Goal: Use online tool/utility: Utilize a website feature to perform a specific function

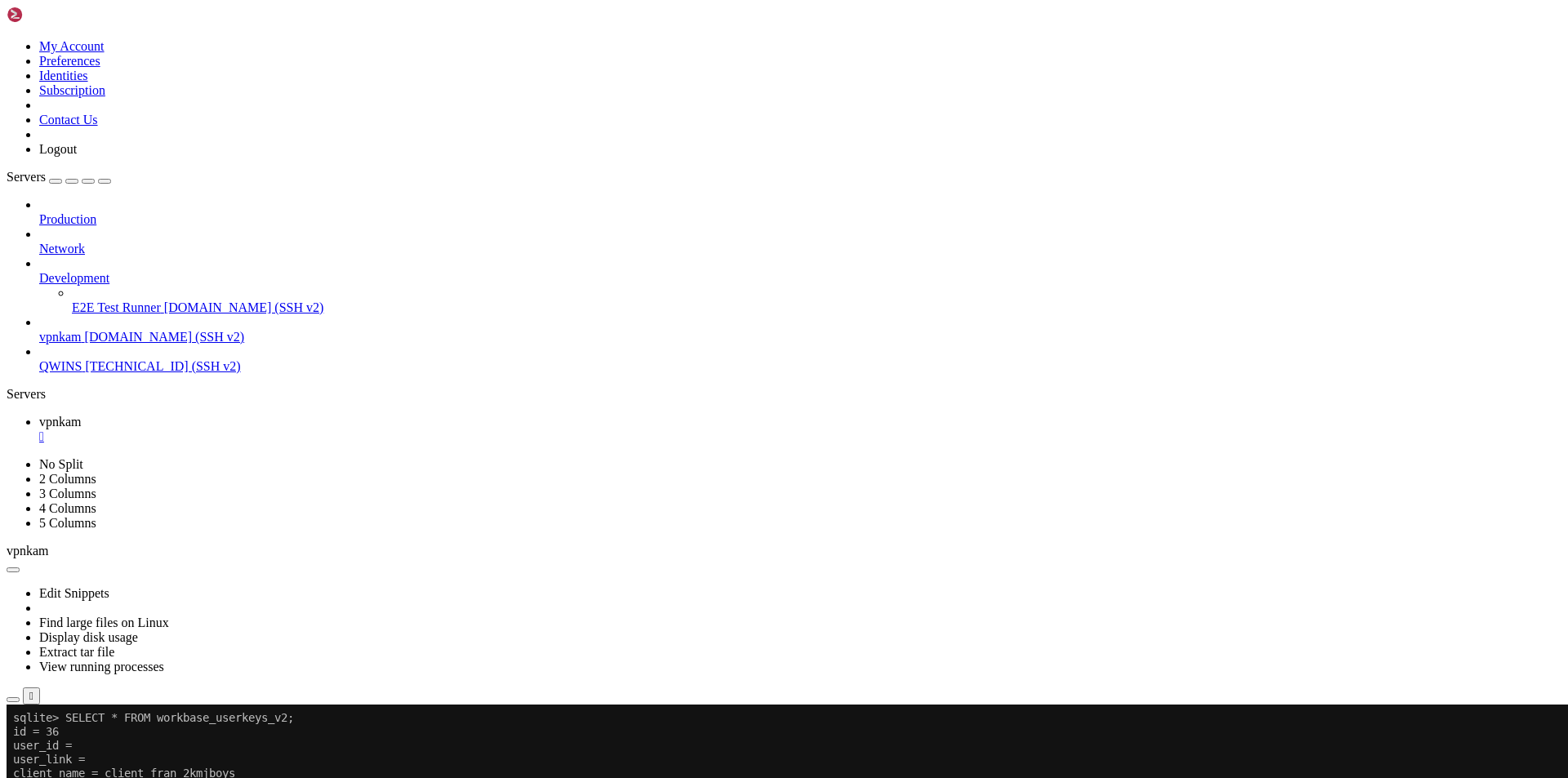
scroll to position [40951, 0]
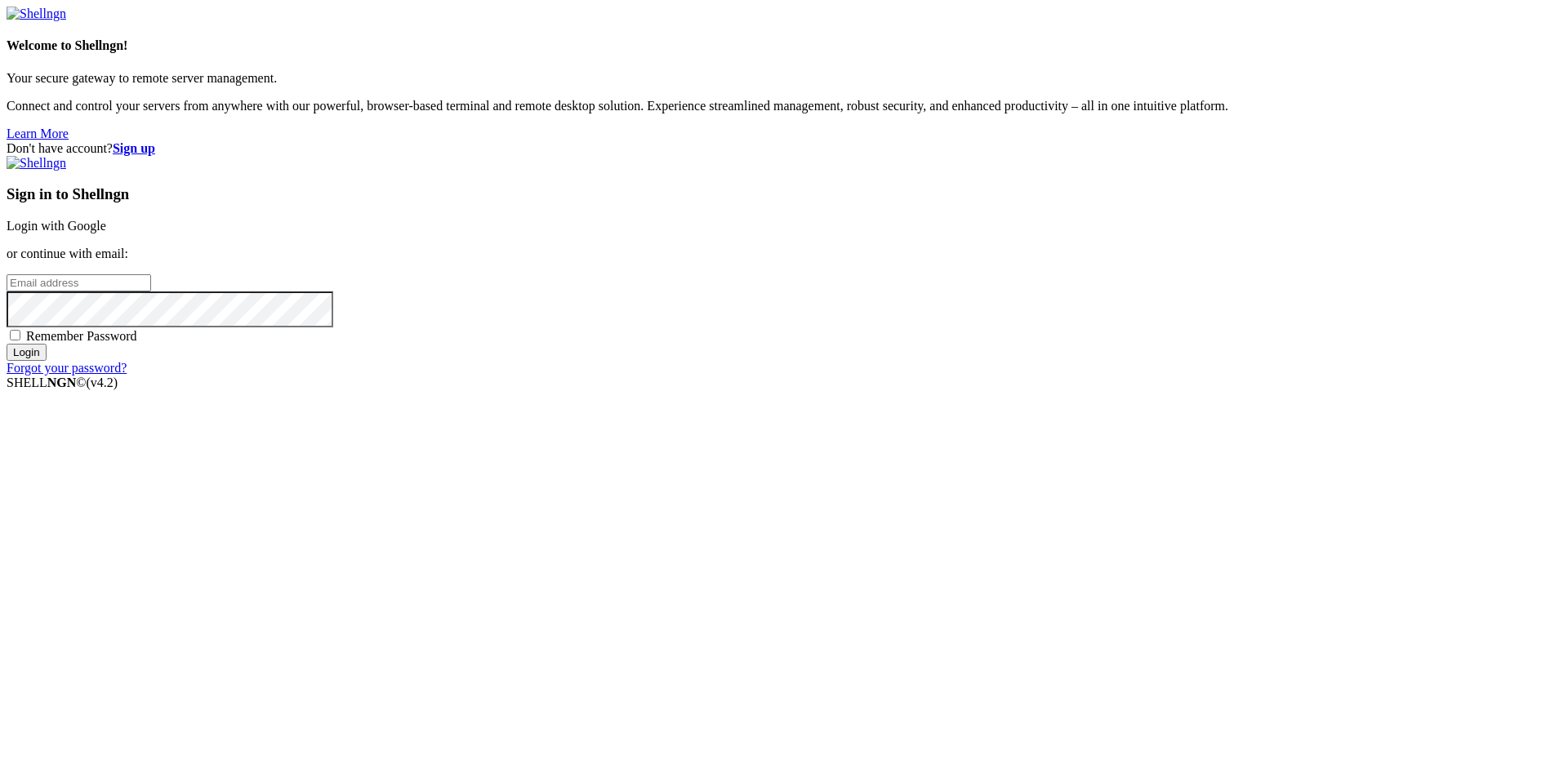
click at [106, 233] on link "Login with Google" at bounding box center [56, 225] width 99 height 14
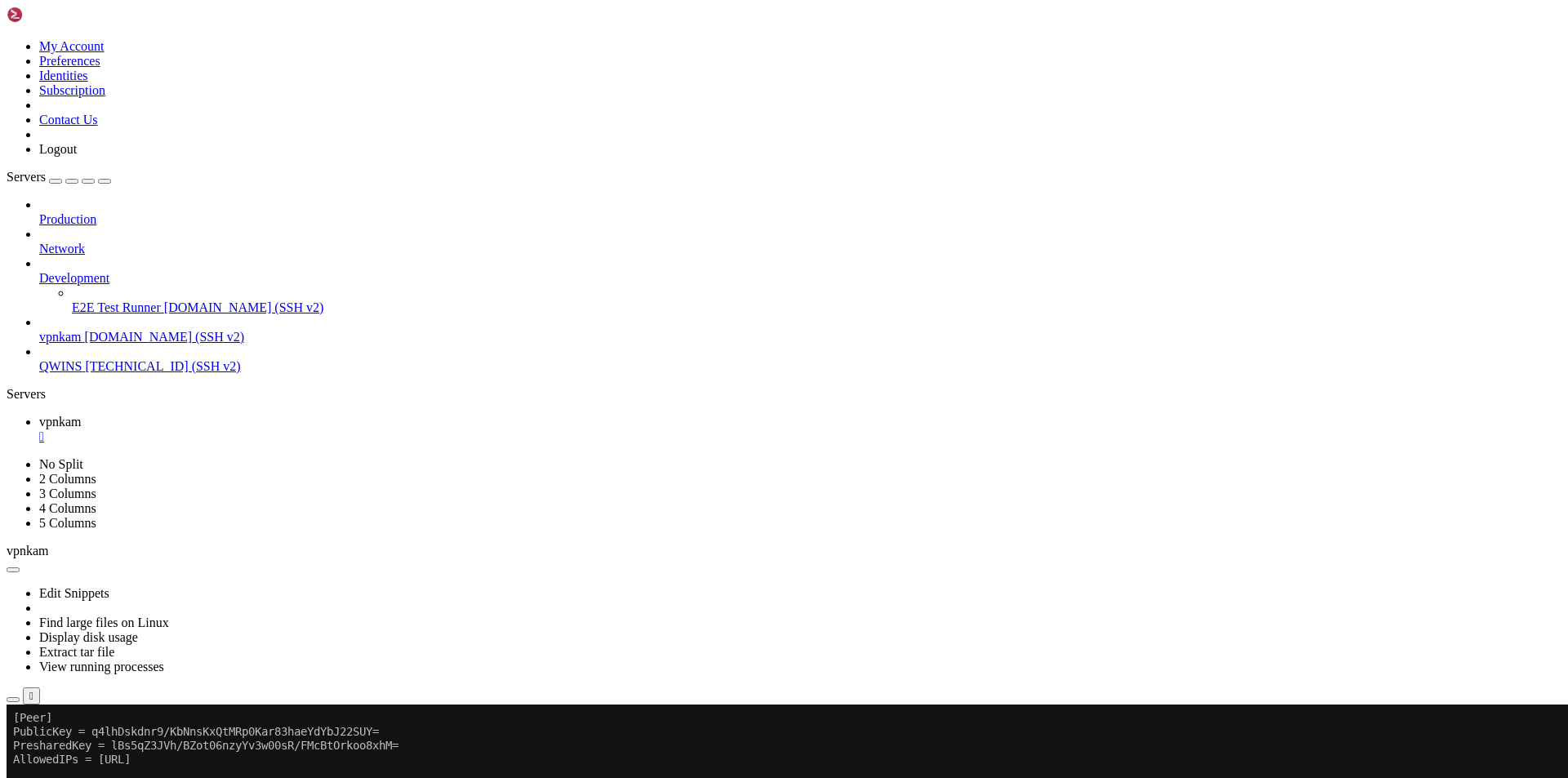
scroll to position [41117, 0]
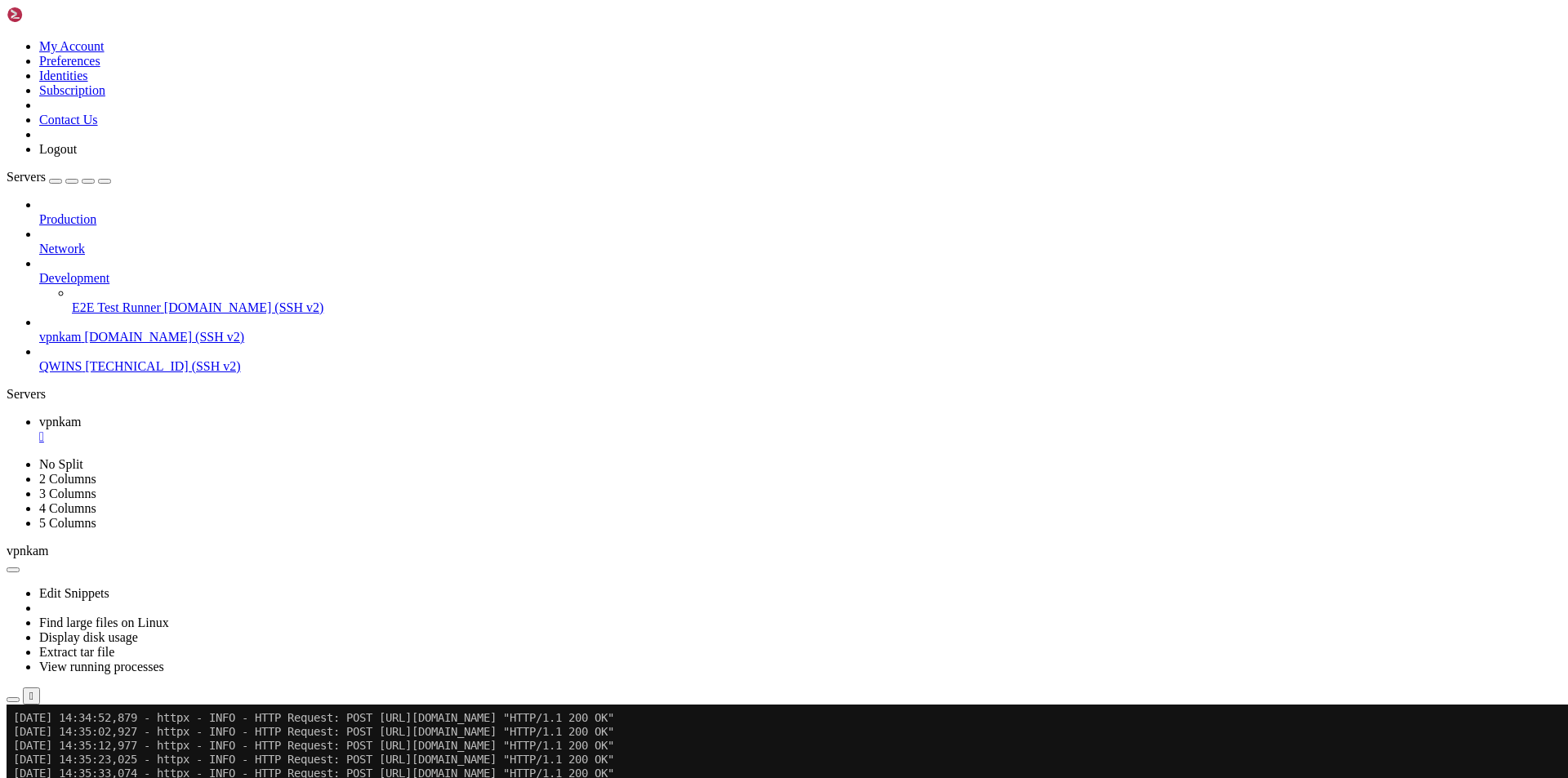
scroll to position [43352, 0]
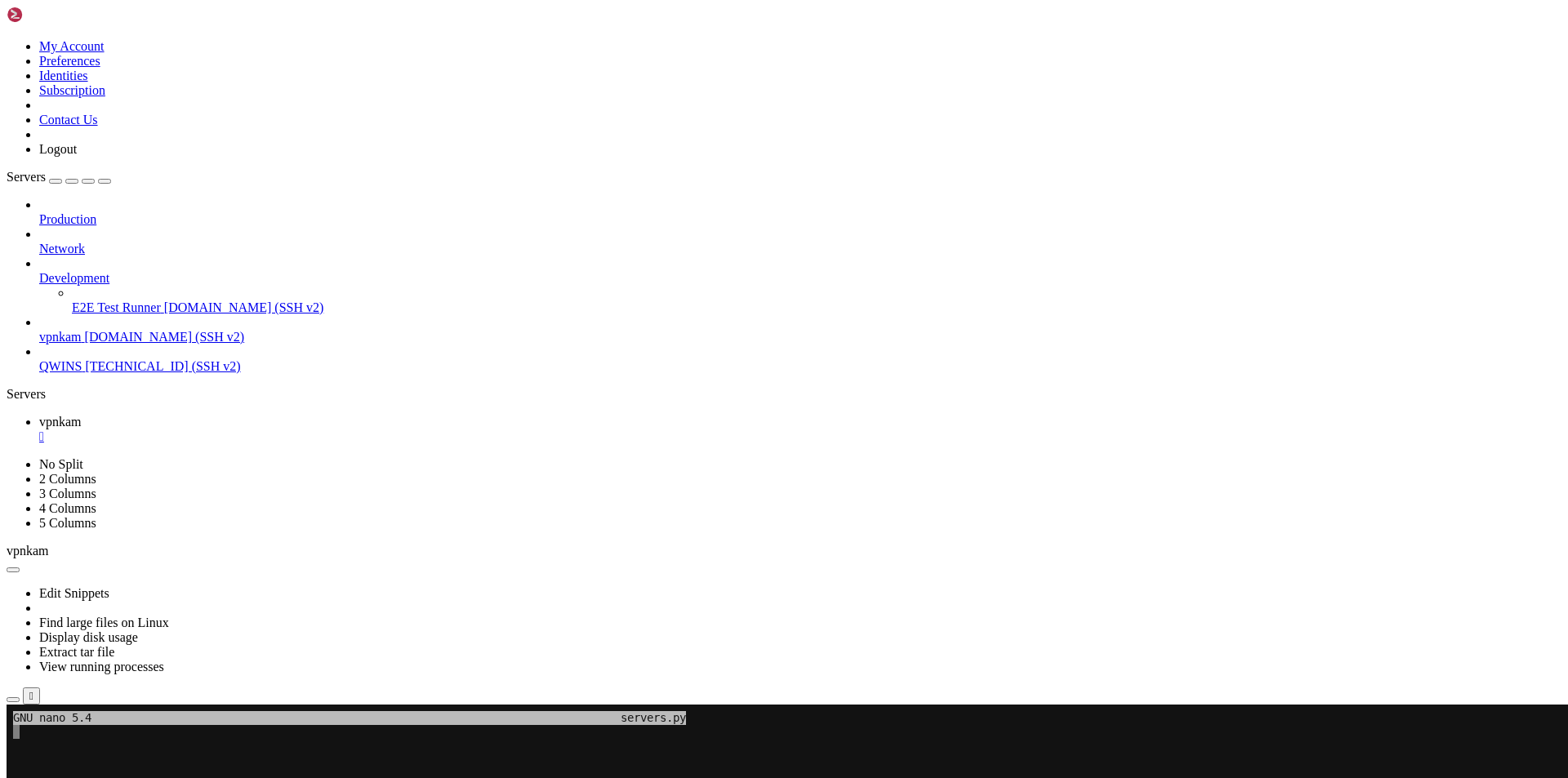
scroll to position [16, 3]
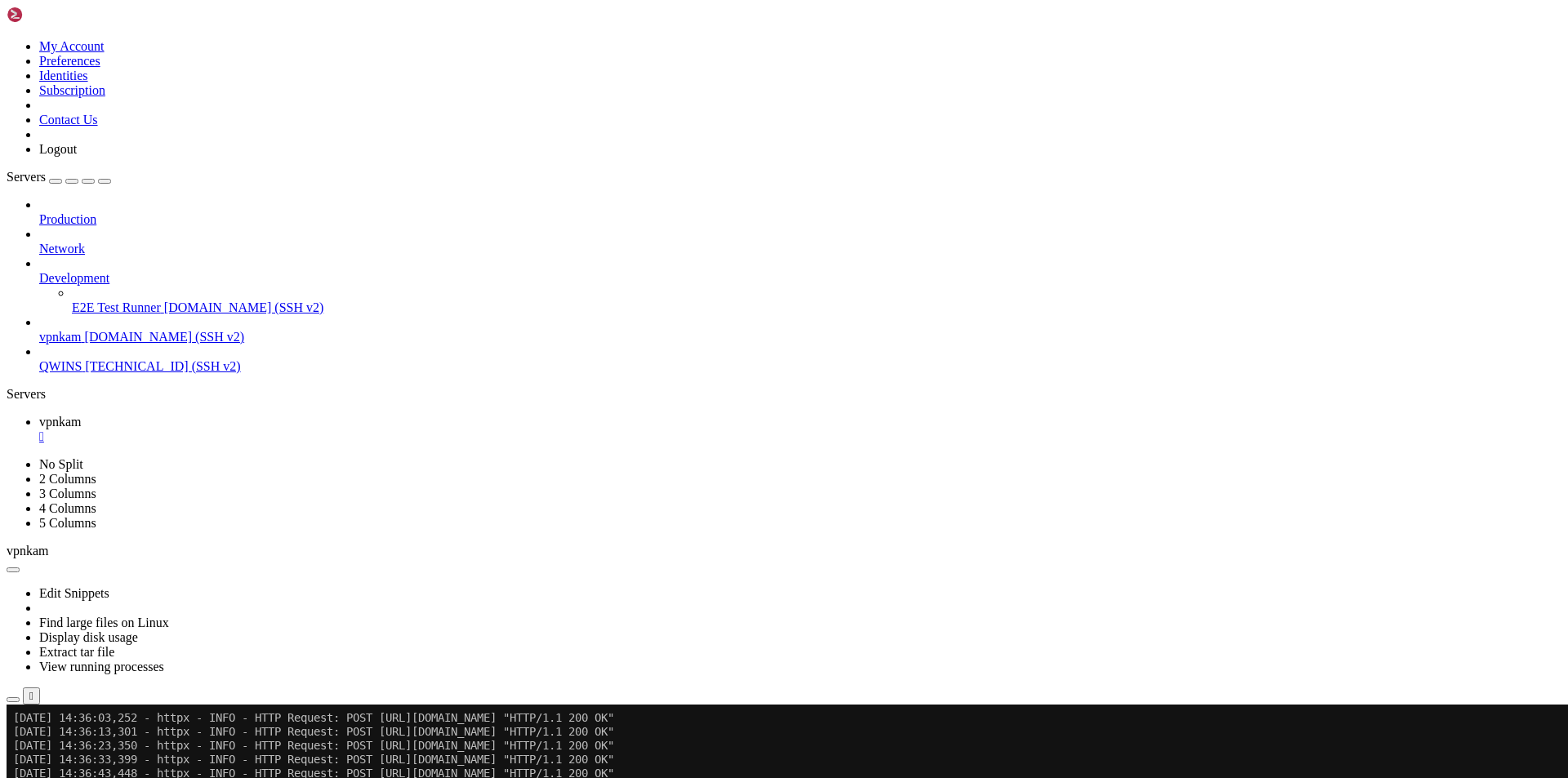
scroll to position [43463, 0]
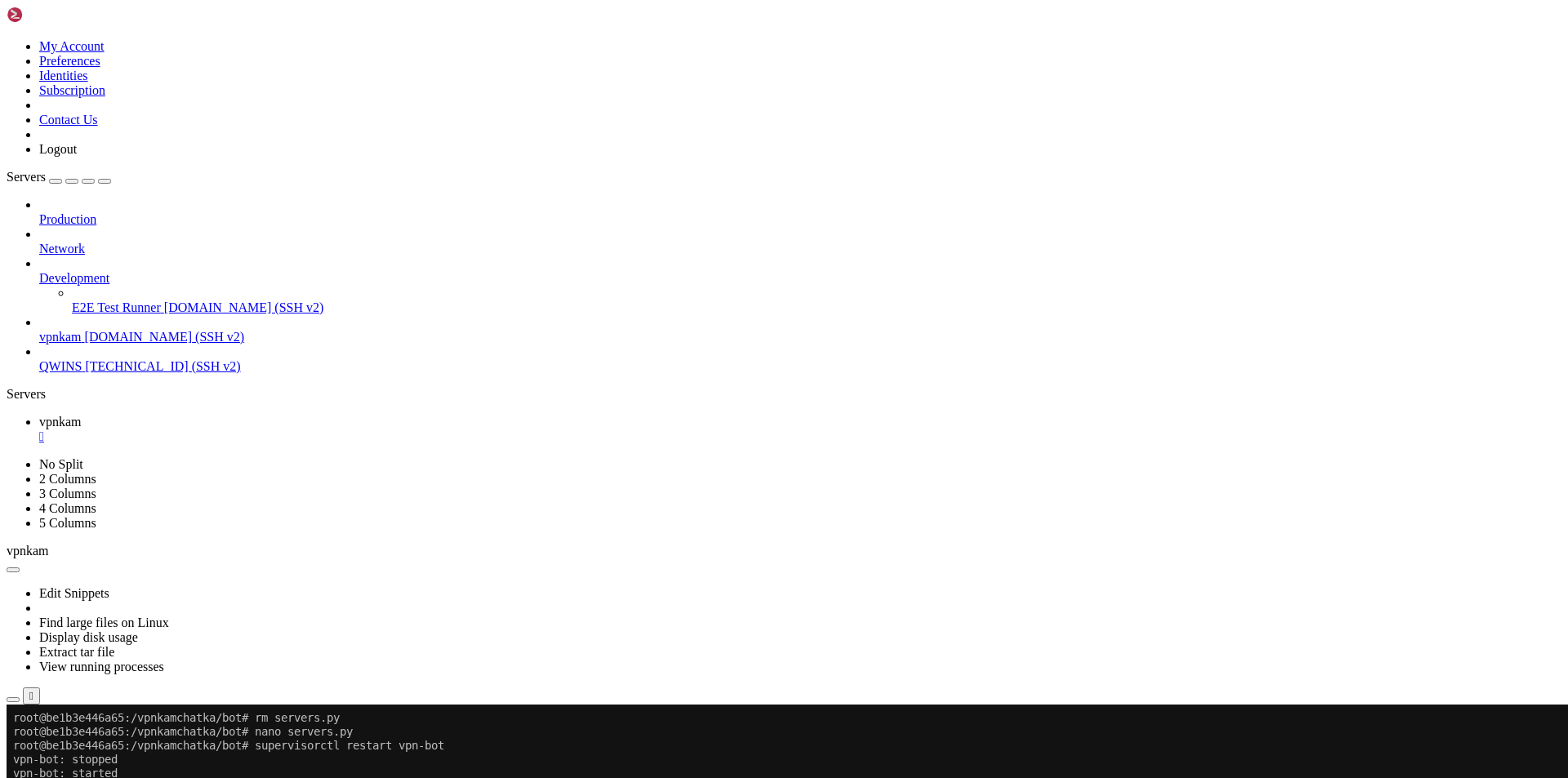
scroll to position [44337, 0]
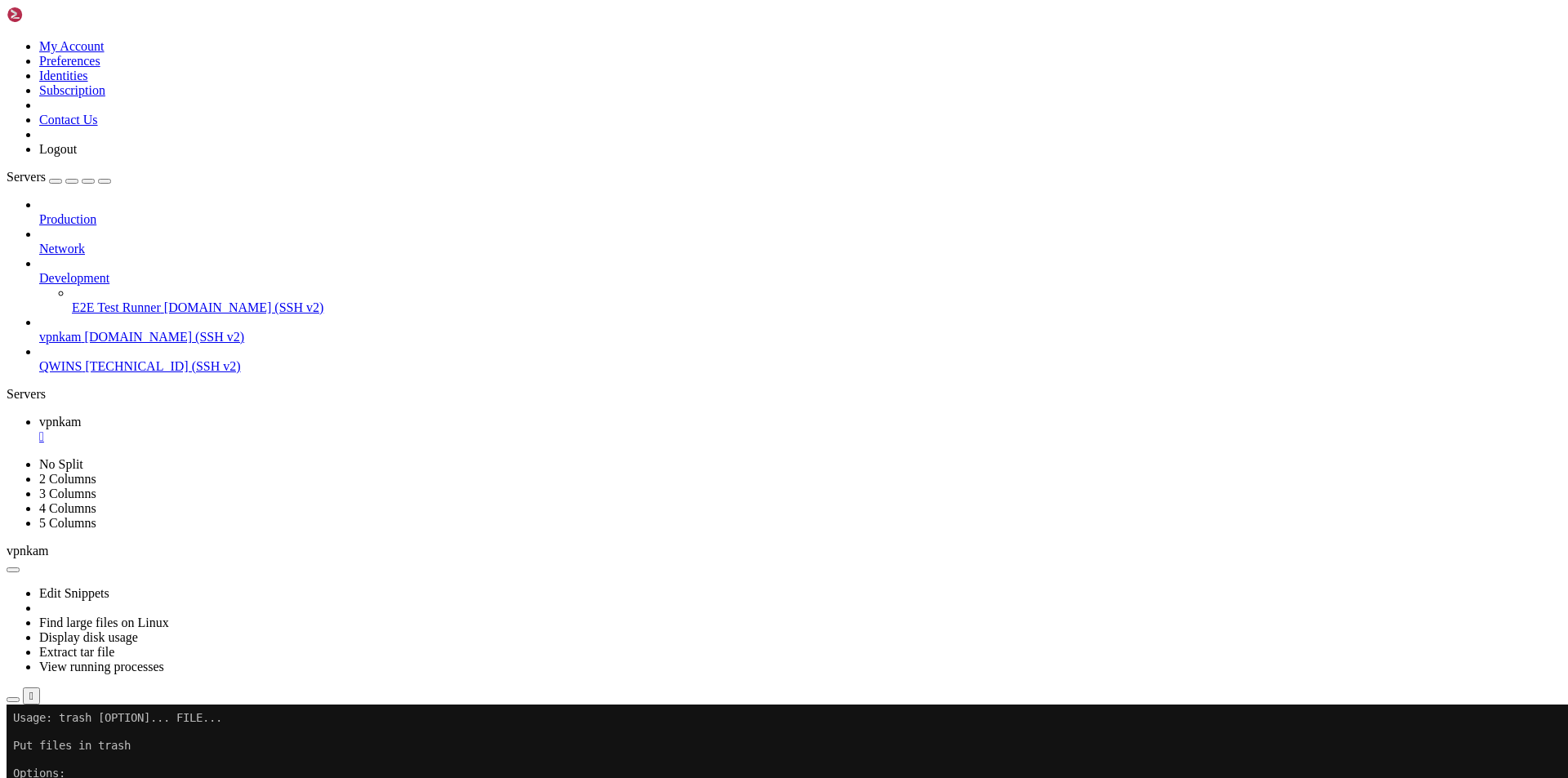
scroll to position [44393, 0]
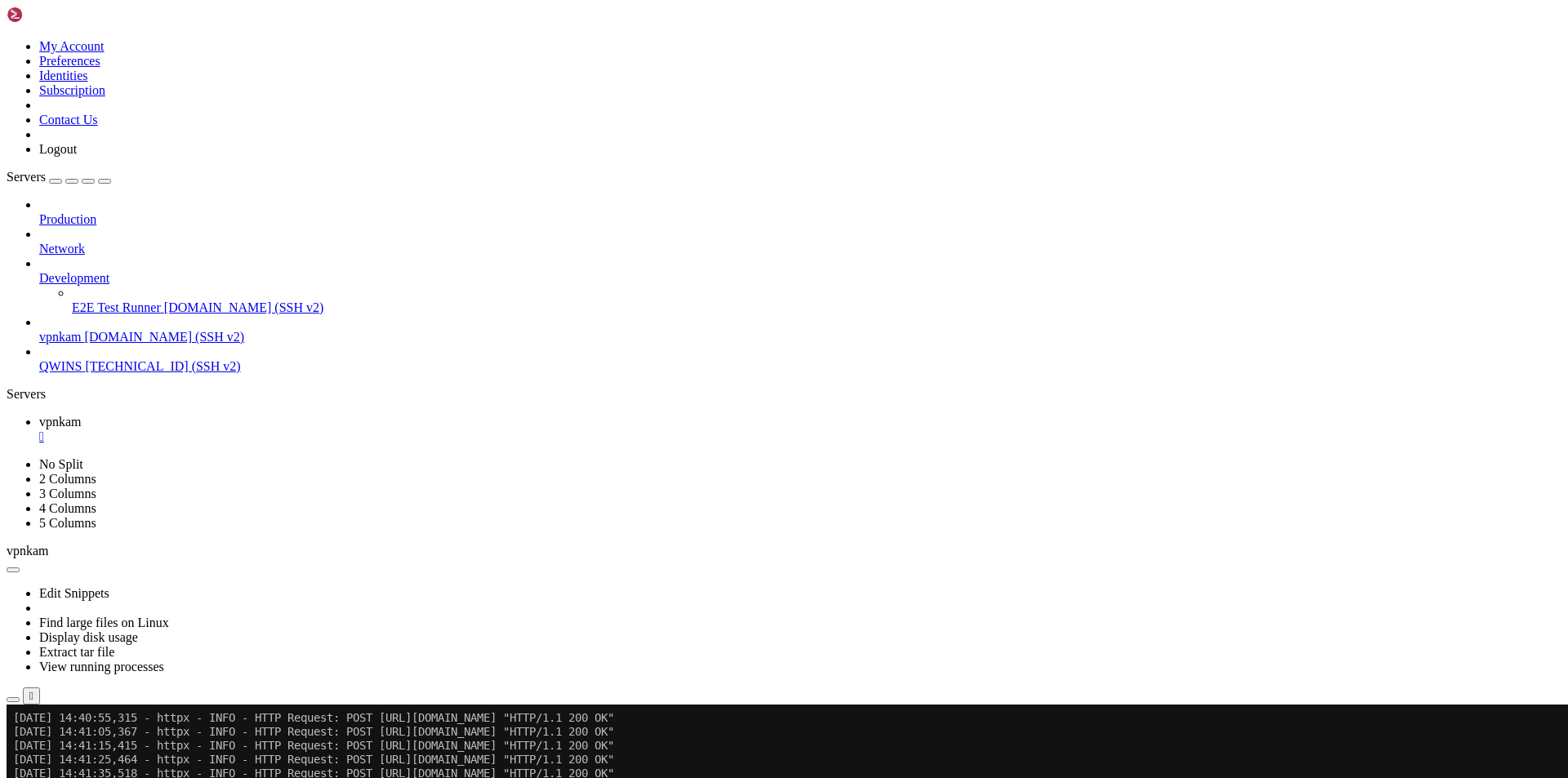
scroll to position [44420, 0]
